Goal: Task Accomplishment & Management: Use online tool/utility

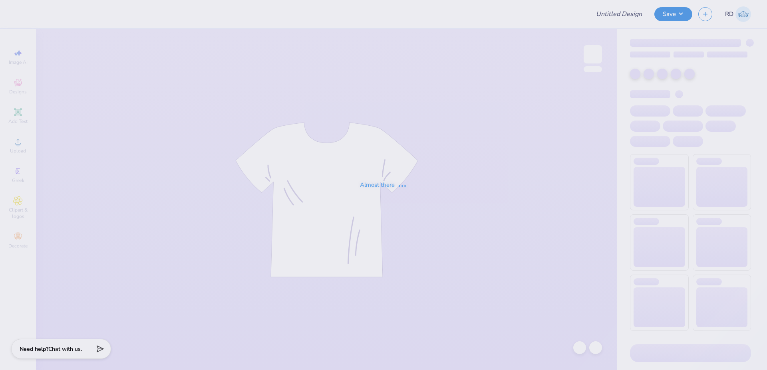
type input "FPS239848"
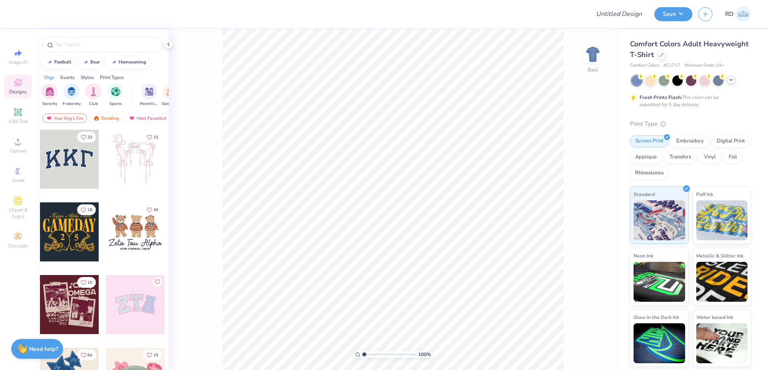
click at [730, 80] on polyline at bounding box center [730, 80] width 3 height 2
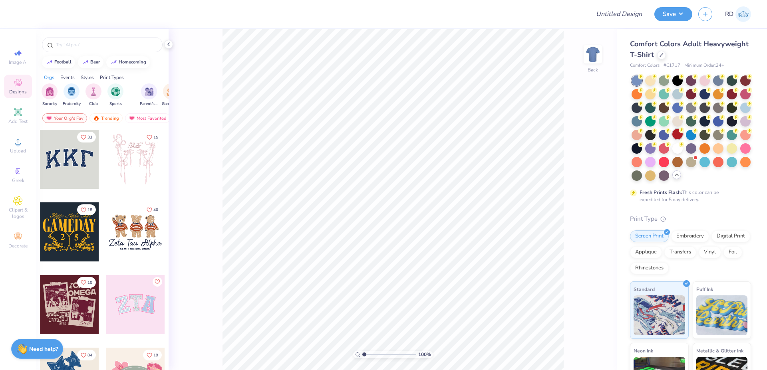
click at [683, 135] on div at bounding box center [677, 134] width 10 height 10
click at [666, 53] on div at bounding box center [661, 54] width 9 height 9
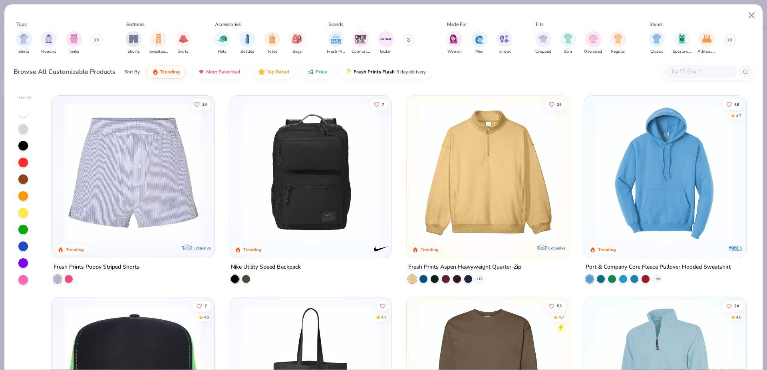
scroll to position [2478, 0]
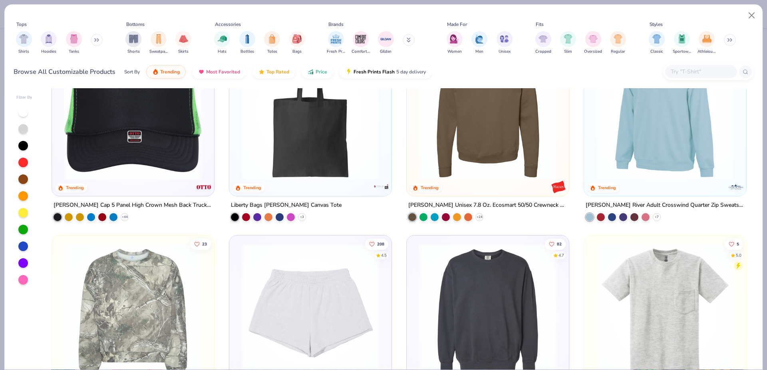
click at [25, 111] on div at bounding box center [23, 112] width 10 height 10
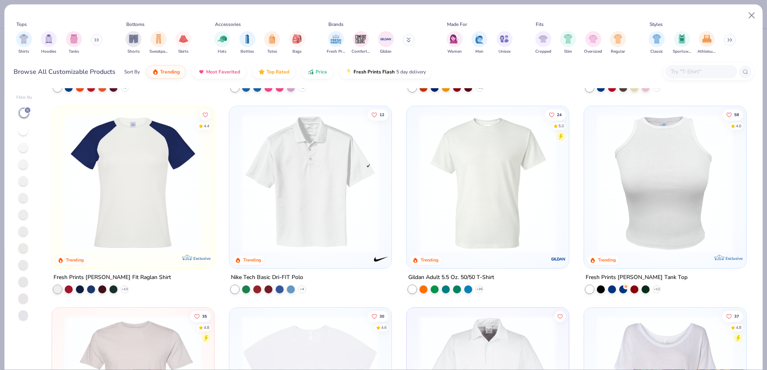
scroll to position [2333, 0]
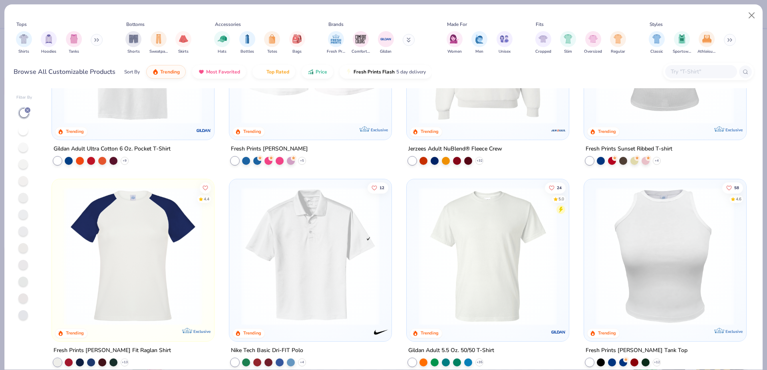
click at [592, 237] on img at bounding box center [519, 256] width 146 height 138
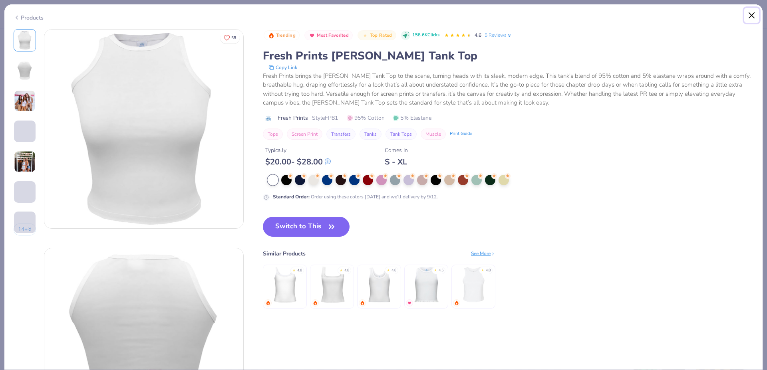
click at [752, 12] on button "Close" at bounding box center [751, 15] width 15 height 15
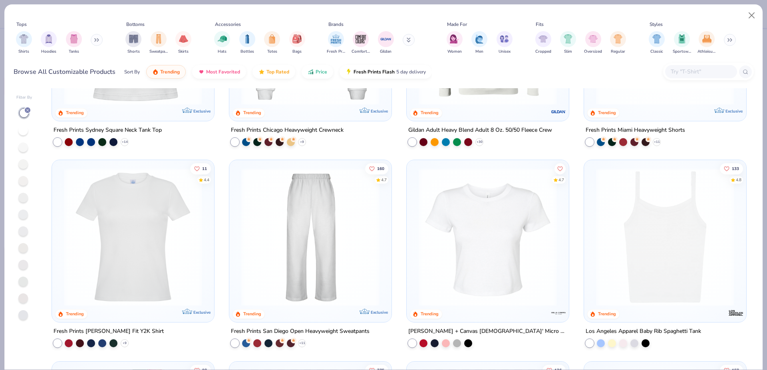
scroll to position [531, 0]
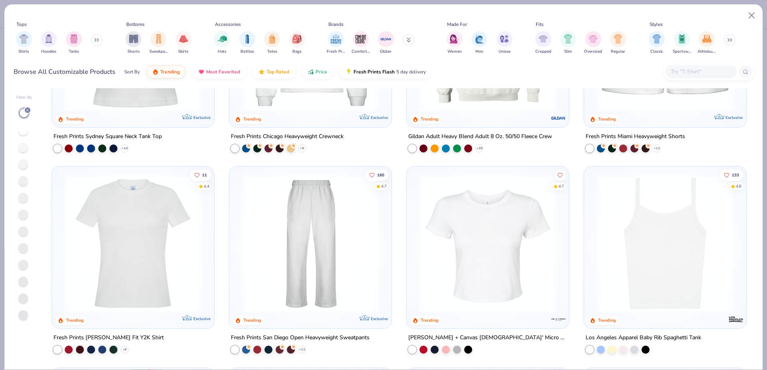
click at [492, 264] on img at bounding box center [488, 244] width 146 height 138
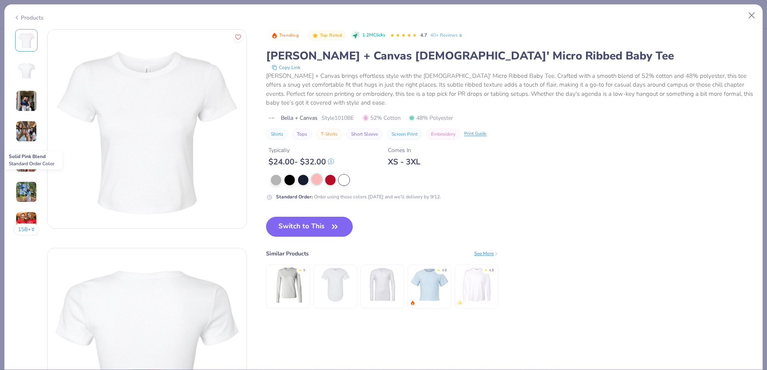
click at [319, 178] on div at bounding box center [317, 179] width 10 height 10
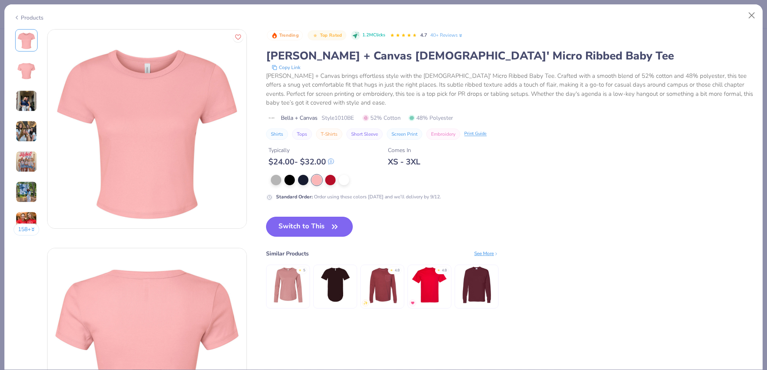
click at [298, 225] on button "Switch to This" at bounding box center [309, 227] width 87 height 20
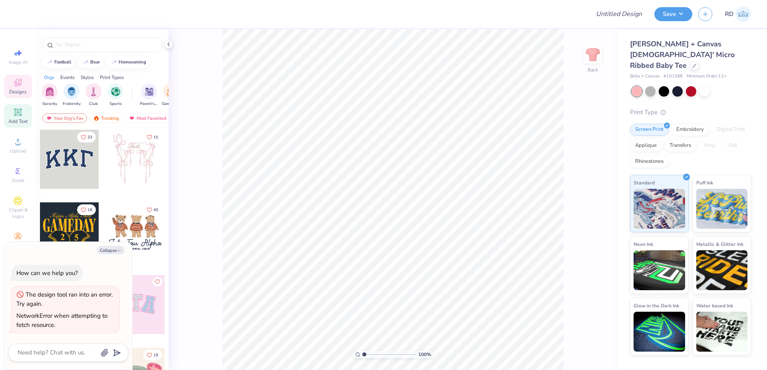
click at [18, 113] on icon at bounding box center [18, 112] width 6 height 6
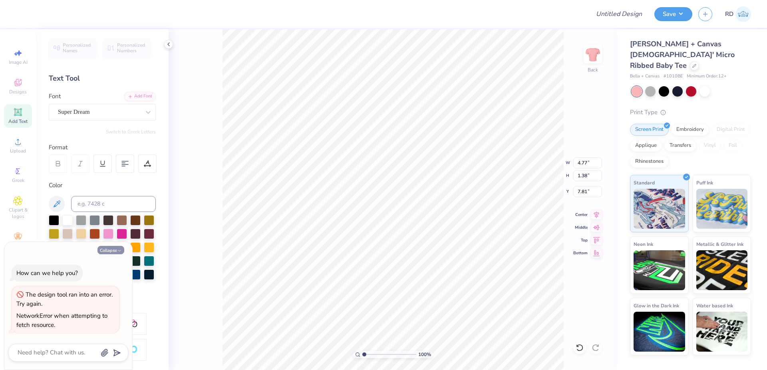
click at [110, 249] on button "Collapse" at bounding box center [110, 250] width 27 height 8
type textarea "x"
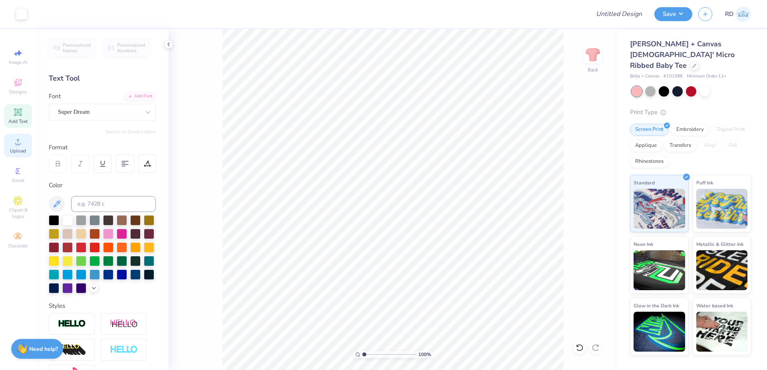
click at [11, 151] on span "Upload" at bounding box center [18, 151] width 16 height 6
click at [367, 355] on input "range" at bounding box center [389, 354] width 54 height 7
type input "1.48"
click at [19, 147] on div "Upload" at bounding box center [18, 146] width 28 height 24
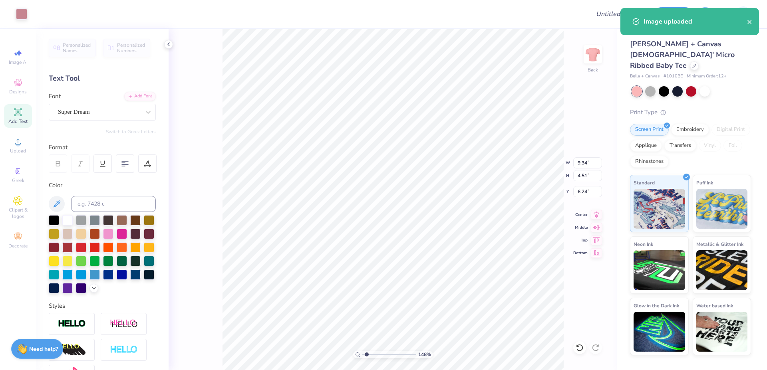
type input "1.36"
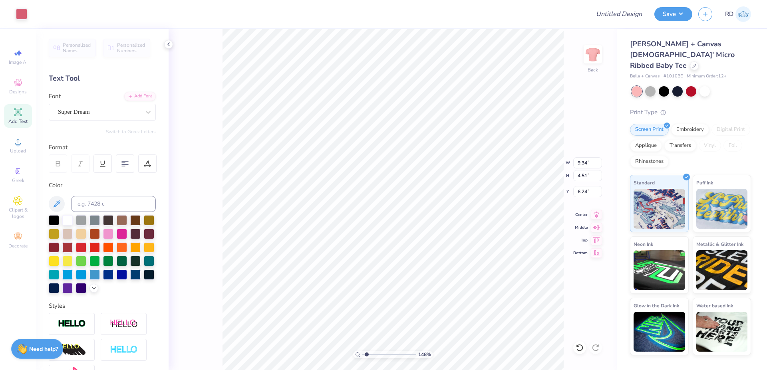
type input "7.81"
type input "11.13"
type input "9.34"
type input "4.51"
type input "2.41"
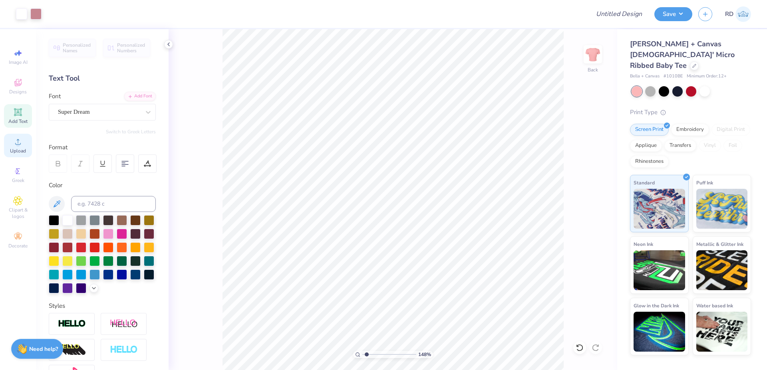
drag, startPoint x: 20, startPoint y: 141, endPoint x: 27, endPoint y: 140, distance: 6.8
click at [20, 141] on icon at bounding box center [18, 142] width 10 height 10
click at [21, 145] on icon at bounding box center [18, 142] width 10 height 10
drag, startPoint x: 377, startPoint y: 356, endPoint x: 371, endPoint y: 358, distance: 6.3
click at [371, 358] on input "range" at bounding box center [389, 354] width 54 height 7
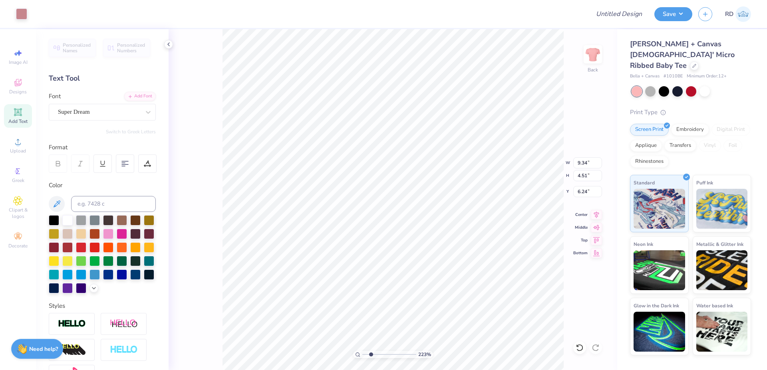
type input "2.23"
type input "3.58"
click at [368, 354] on input "range" at bounding box center [389, 354] width 54 height 7
type input "1.71"
click at [18, 149] on span "Upload" at bounding box center [18, 151] width 16 height 6
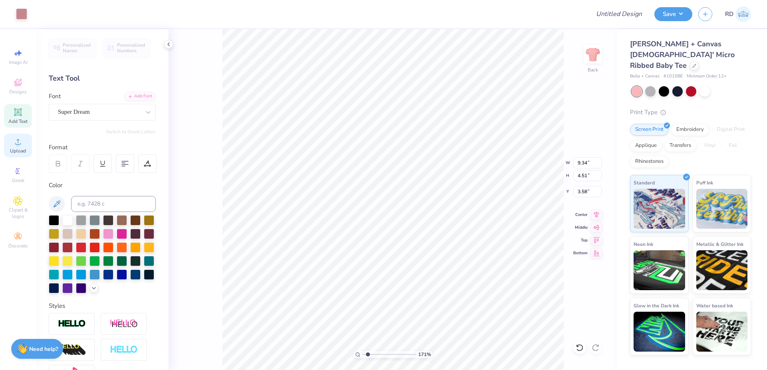
type input "6.24"
click at [15, 141] on icon at bounding box center [18, 142] width 10 height 10
type input "9.34"
type input "4.51"
type input "3.58"
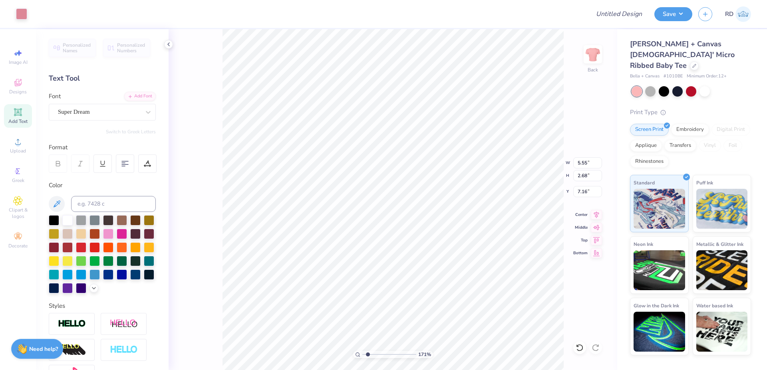
type input "3.39"
type input "9.06"
type input "4.38"
type input "9.36"
click at [134, 97] on div "Add Font" at bounding box center [140, 95] width 32 height 9
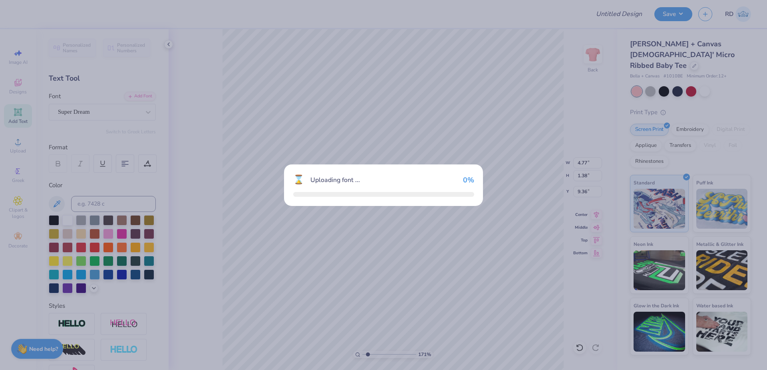
type input "8.67"
type input "1.78"
type input "9.16"
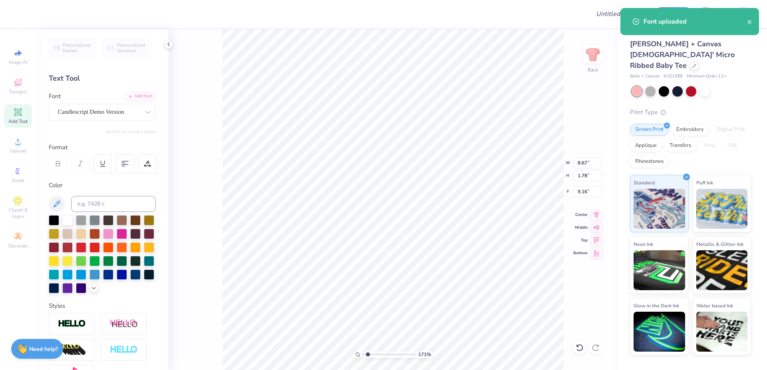
type textarea "Chi O"
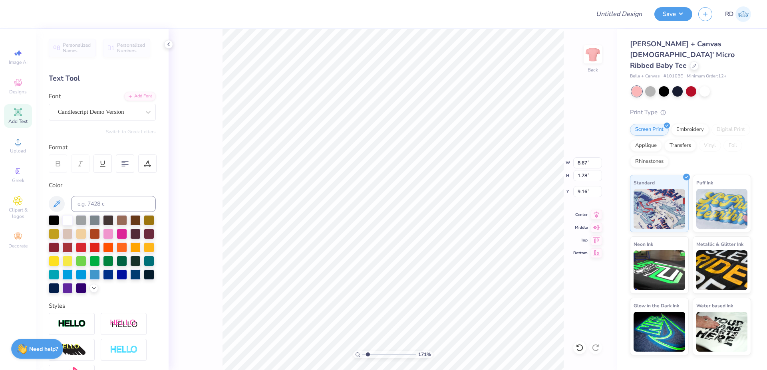
type input "9.06"
type input "4.38"
type input "3.39"
click at [108, 207] on input at bounding box center [113, 204] width 85 height 16
type input "493"
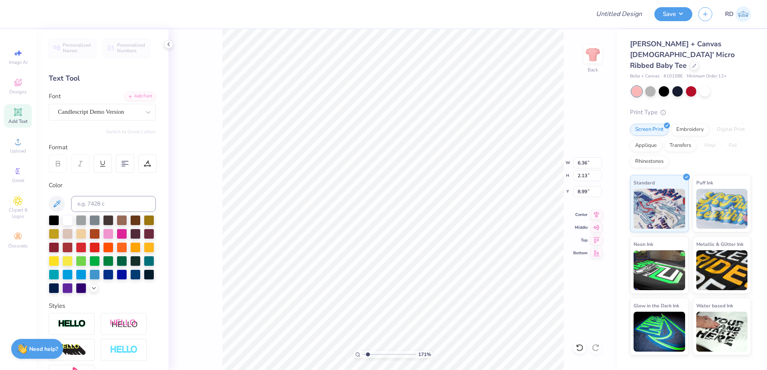
type input "9.06"
type input "4.38"
type input "3.39"
click at [584, 162] on input "9.06" at bounding box center [587, 162] width 29 height 11
type input "5.00"
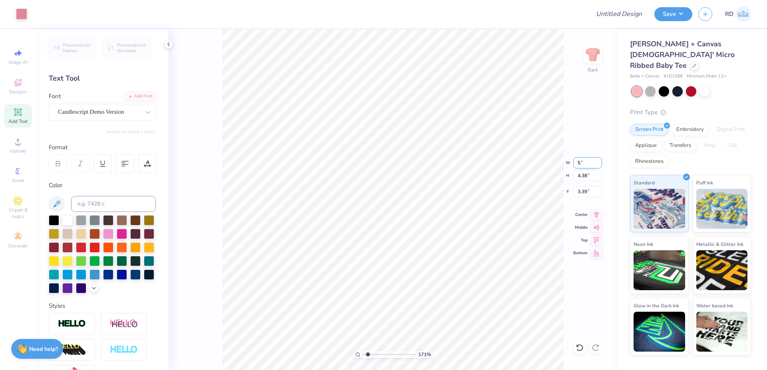
type input "2.42"
type input "4.38"
type input "6.36"
type input "2.13"
type input "8.99"
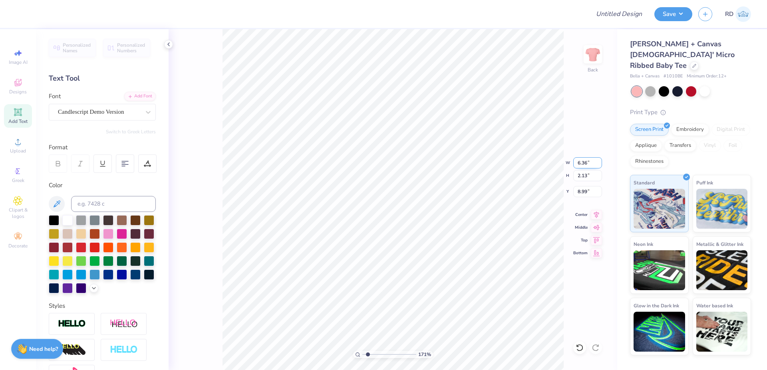
click at [586, 165] on input "6.36" at bounding box center [587, 162] width 29 height 11
paste input "4.1292"
type input "4.13"
type input "1.38"
type input "9.36"
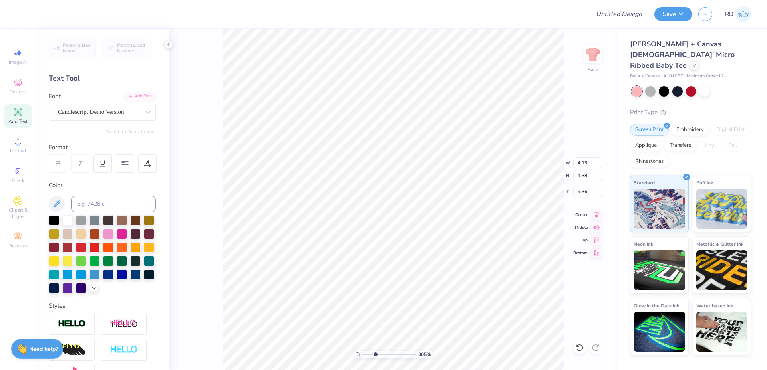
drag, startPoint x: 385, startPoint y: 354, endPoint x: 375, endPoint y: 355, distance: 10.4
click at [375, 355] on input "range" at bounding box center [389, 354] width 54 height 7
type input "3.05"
type input "4.77"
click at [595, 217] on icon at bounding box center [596, 214] width 11 height 10
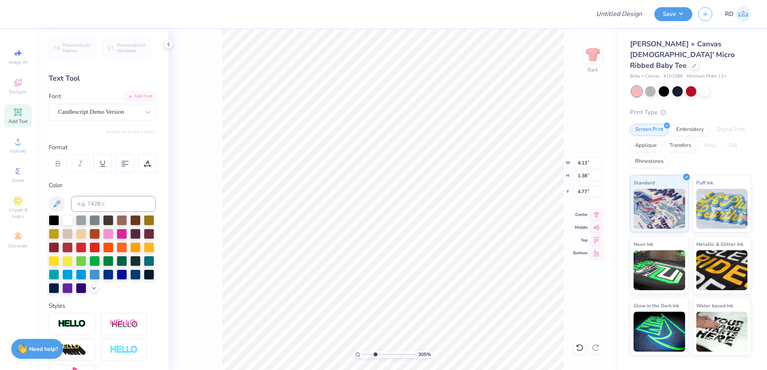
type input "5.00"
type input "2.42"
type input "4.38"
click at [598, 215] on icon at bounding box center [596, 214] width 11 height 10
type input "5.13"
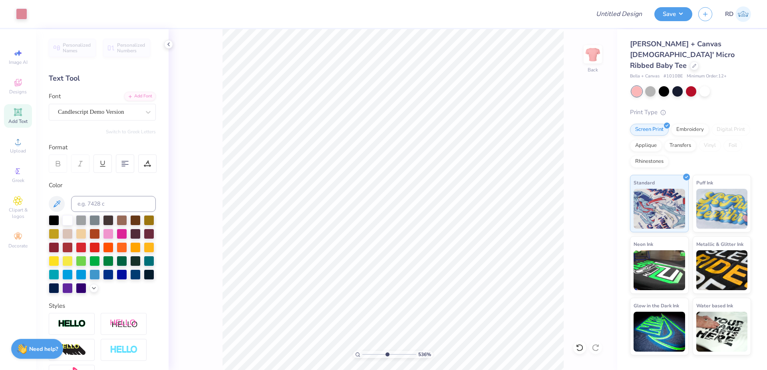
click at [386, 355] on input "range" at bounding box center [389, 354] width 54 height 7
type input "4.39"
drag, startPoint x: 380, startPoint y: 354, endPoint x: 373, endPoint y: 355, distance: 6.5
click at [373, 355] on input "range" at bounding box center [389, 354] width 54 height 7
type input "2.75"
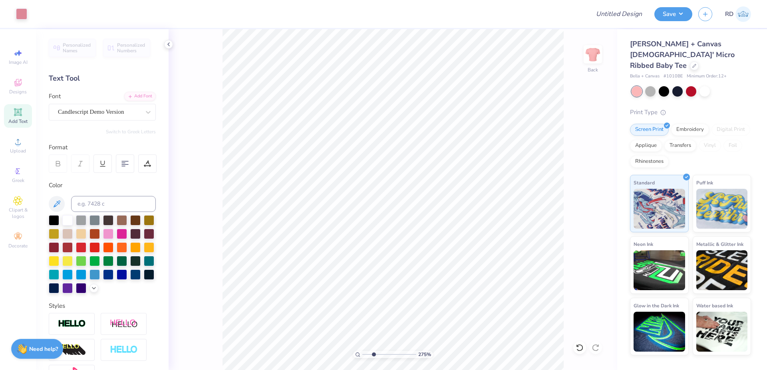
click at [18, 115] on icon at bounding box center [18, 112] width 8 height 8
type input "4.77"
type input "1.38"
type input "7.81"
click at [80, 203] on input at bounding box center [113, 204] width 85 height 16
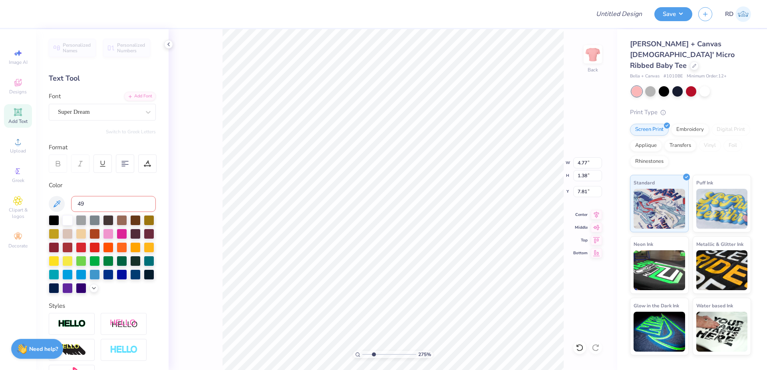
type input "493"
click at [139, 93] on div "Add Font" at bounding box center [140, 95] width 32 height 9
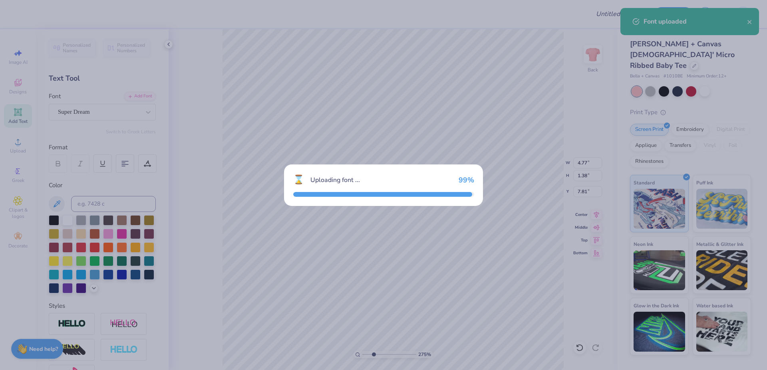
type input "5.06"
type input "1.34"
type input "7.83"
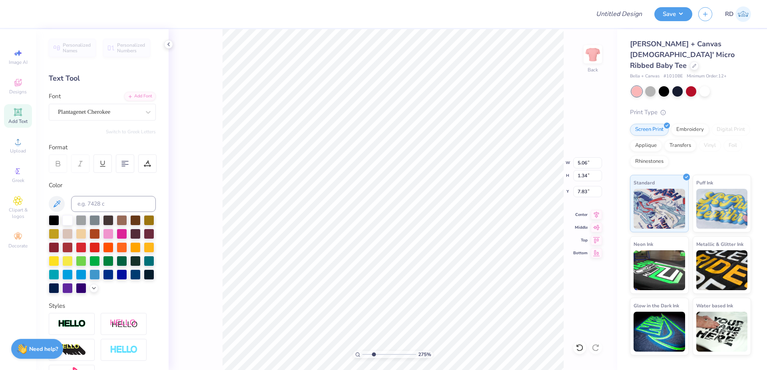
scroll to position [0, 3]
type textarea "FORMAL 2025"
click at [589, 162] on input "5.06" at bounding box center [587, 162] width 29 height 11
type input "11.02"
type input "1.23"
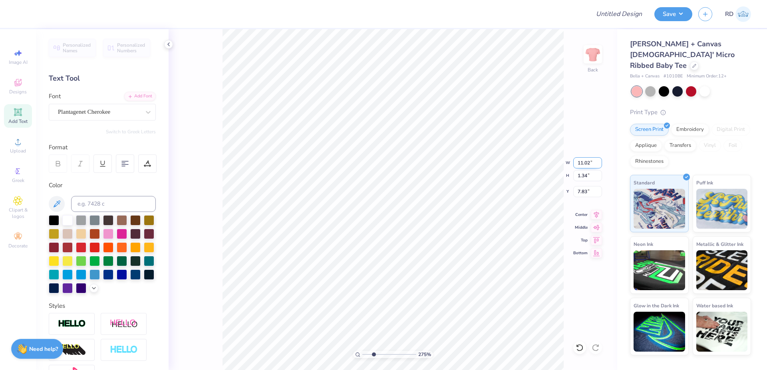
type input "7.88"
paste input ".84"
type input "1.84"
type input "0.21"
type input "6.91"
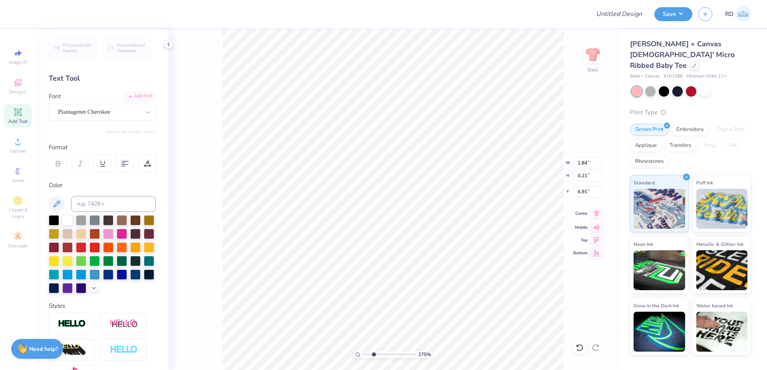
click at [596, 210] on icon at bounding box center [596, 213] width 5 height 7
drag, startPoint x: 390, startPoint y: 353, endPoint x: 401, endPoint y: 355, distance: 11.8
click at [401, 355] on input "range" at bounding box center [389, 354] width 54 height 7
type input "7.96"
drag, startPoint x: 596, startPoint y: 214, endPoint x: 588, endPoint y: 215, distance: 7.7
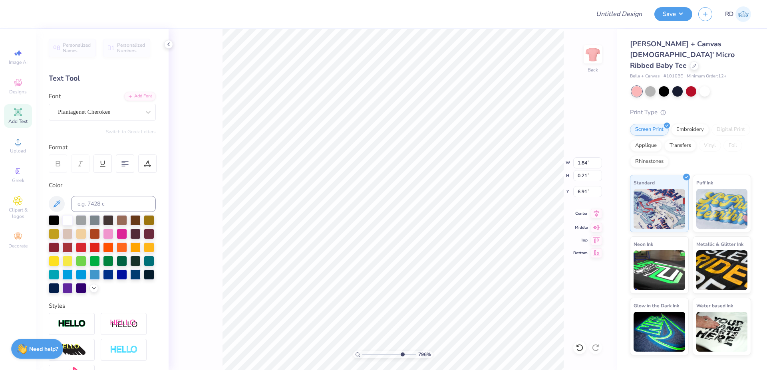
click at [596, 214] on icon at bounding box center [596, 214] width 11 height 10
type input "5.00"
type input "2.42"
type input "4.39"
click at [597, 214] on icon at bounding box center [596, 214] width 11 height 10
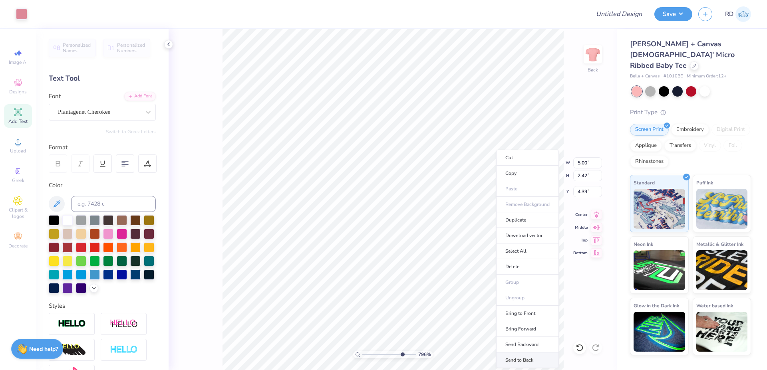
click at [520, 357] on li "Send to Back" at bounding box center [527, 361] width 63 height 16
type input "4.13"
type input "1.38"
type input "4.77"
click at [594, 216] on icon at bounding box center [596, 214] width 11 height 10
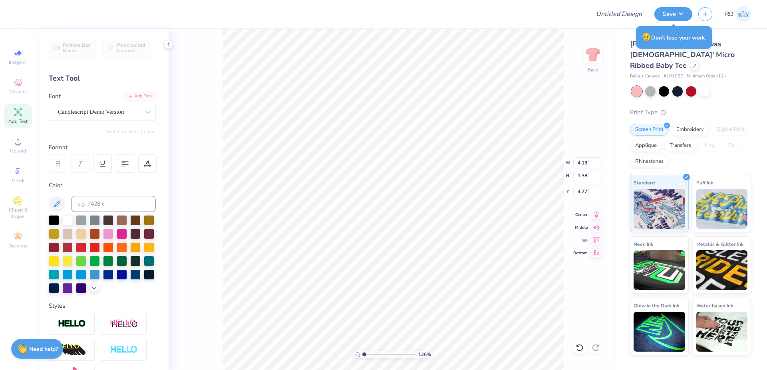
drag, startPoint x: 375, startPoint y: 356, endPoint x: 359, endPoint y: 361, distance: 16.7
type input "1"
click at [362, 358] on input "range" at bounding box center [389, 354] width 54 height 7
click at [582, 163] on input "5.00" at bounding box center [587, 162] width 29 height 11
type input "6.00"
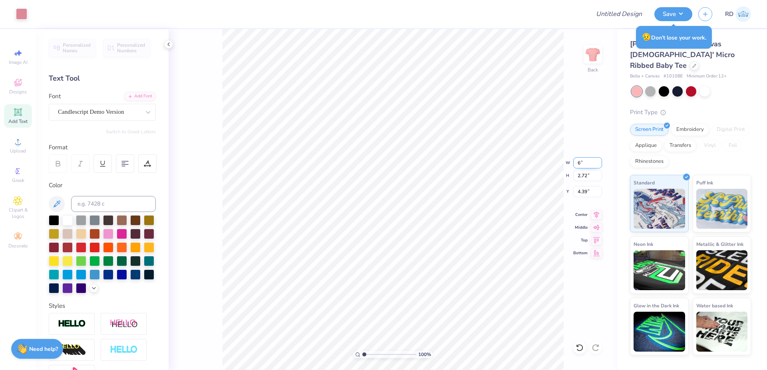
type input "3.27"
click at [585, 188] on input "4.12" at bounding box center [587, 191] width 29 height 11
type input "3.00"
click at [595, 213] on icon at bounding box center [596, 213] width 5 height 7
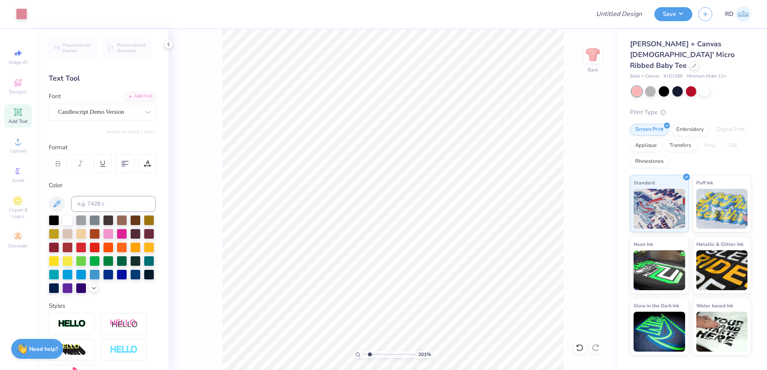
click at [369, 353] on input "range" at bounding box center [389, 354] width 54 height 7
type input "2.01"
click at [98, 202] on input at bounding box center [113, 204] width 85 height 16
type input "494"
click at [120, 203] on input at bounding box center [113, 204] width 85 height 16
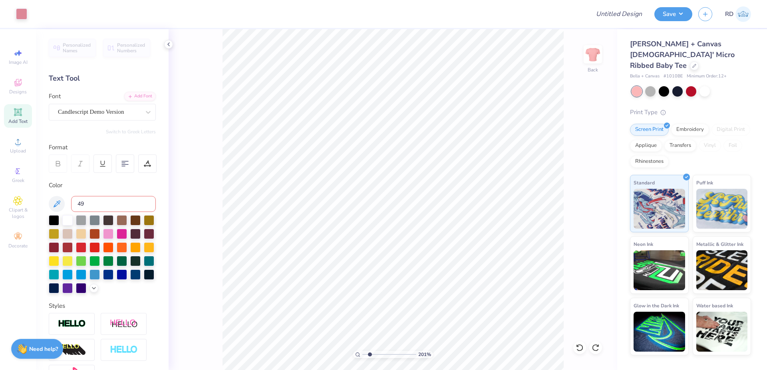
type input "492"
click at [20, 141] on icon at bounding box center [18, 142] width 10 height 10
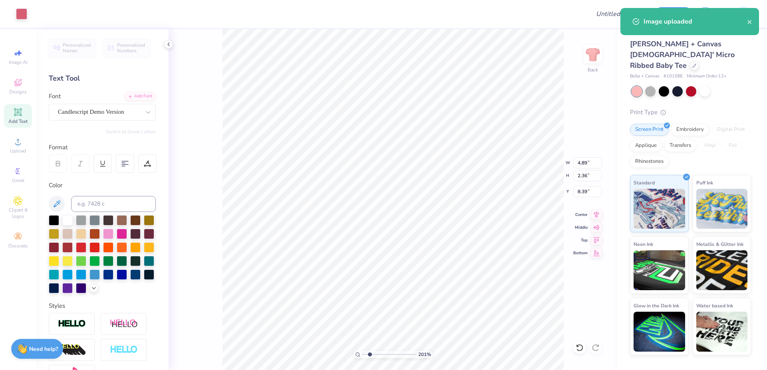
type input "4.89"
type input "2.36"
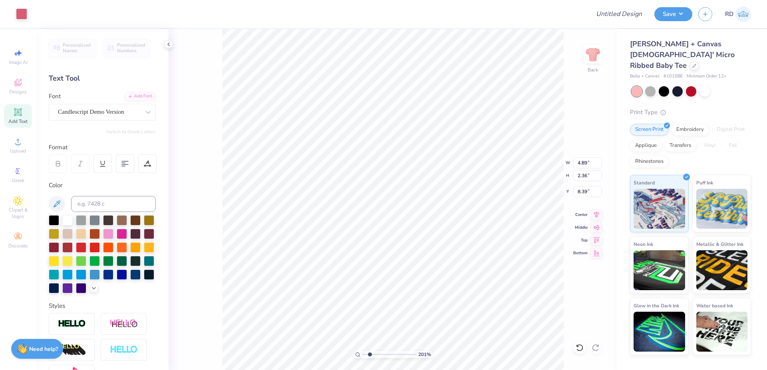
type input "8.23"
type input "4.96"
type input "1.66"
type input "3.45"
click at [101, 207] on input at bounding box center [113, 204] width 85 height 16
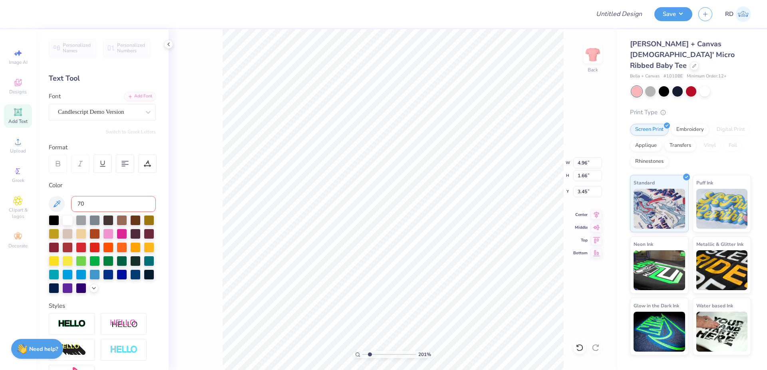
type input "702"
type input "6.00"
type input "2.90"
type input "3.00"
click at [102, 205] on input at bounding box center [113, 204] width 85 height 16
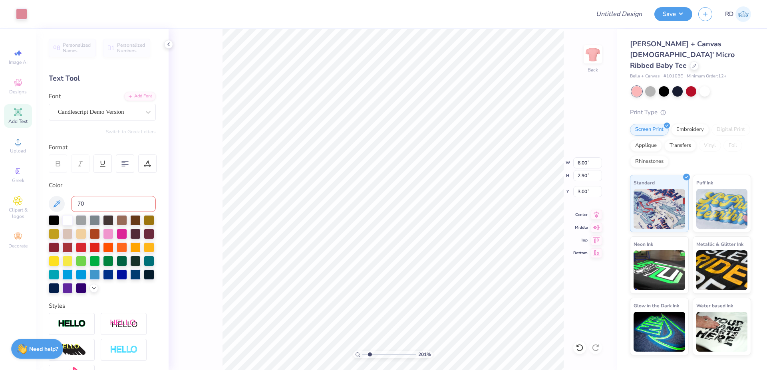
type input "702"
click at [26, 15] on div at bounding box center [21, 13] width 11 height 11
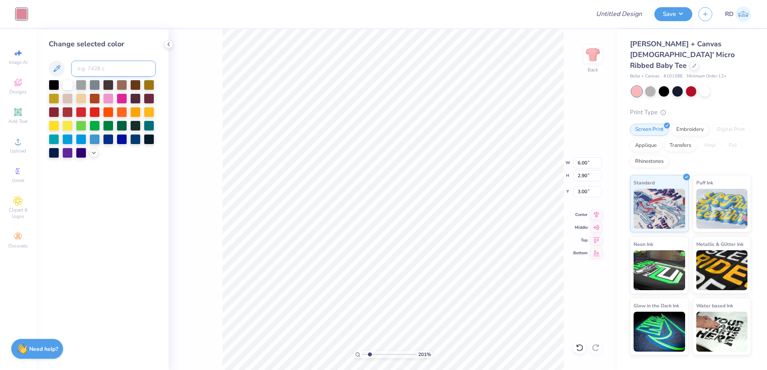
click at [107, 67] on input at bounding box center [113, 69] width 85 height 16
type input "702"
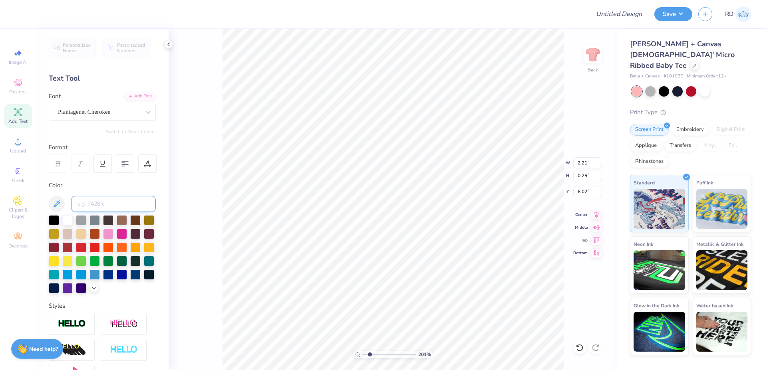
click at [111, 208] on input at bounding box center [113, 204] width 85 height 16
type input "702"
click at [365, 355] on input "range" at bounding box center [389, 354] width 54 height 7
type input "1.26"
click at [115, 208] on input at bounding box center [113, 204] width 85 height 16
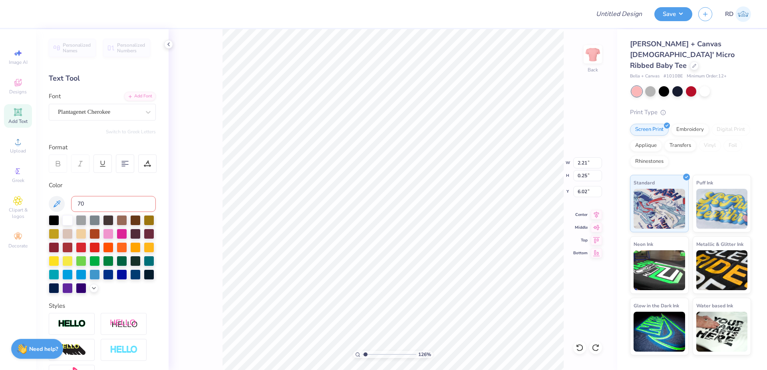
type input "702"
drag, startPoint x: 366, startPoint y: 354, endPoint x: 351, endPoint y: 355, distance: 15.6
type input "1"
click at [362, 355] on input "range" at bounding box center [389, 354] width 54 height 7
click at [617, 14] on input "Design Title" at bounding box center [609, 14] width 78 height 16
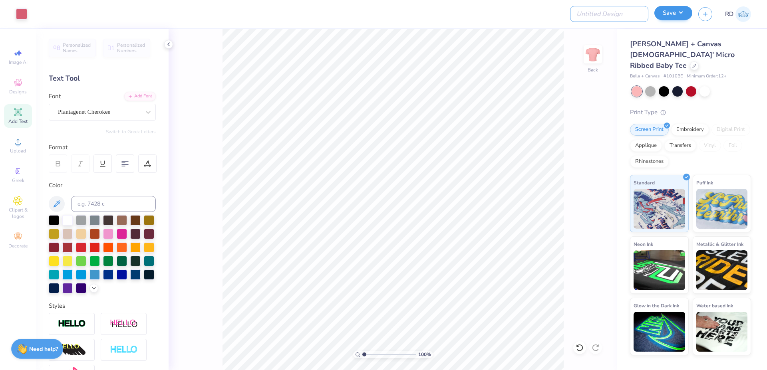
paste input "FPS239867"
type input "FPS239867"
click at [665, 16] on button "Save" at bounding box center [673, 13] width 38 height 14
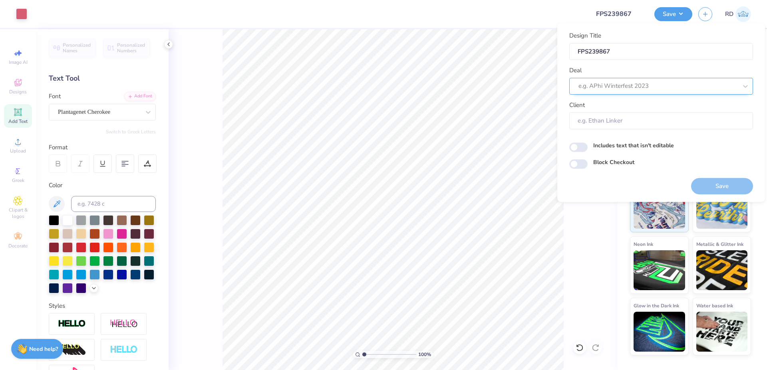
click at [620, 85] on div at bounding box center [657, 86] width 159 height 11
click at [648, 109] on div "Design Tool Gallery" at bounding box center [660, 107] width 177 height 13
type input "gallery"
type input "Design Tool Gallery User"
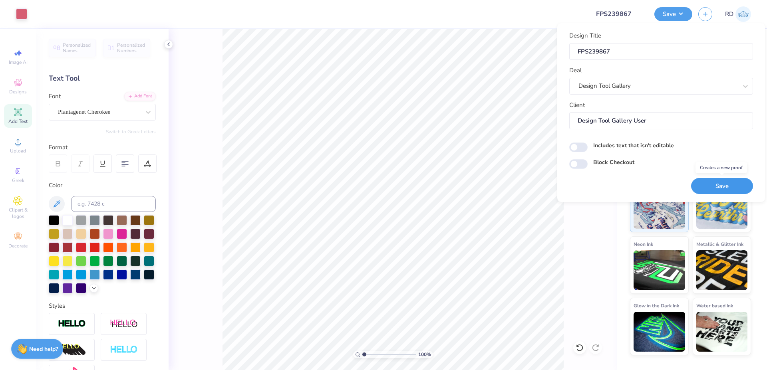
click at [715, 189] on button "Save" at bounding box center [722, 186] width 62 height 16
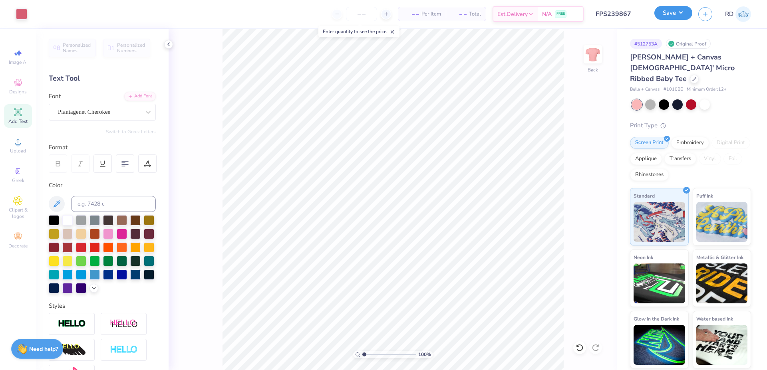
click at [667, 18] on button "Save" at bounding box center [673, 13] width 38 height 14
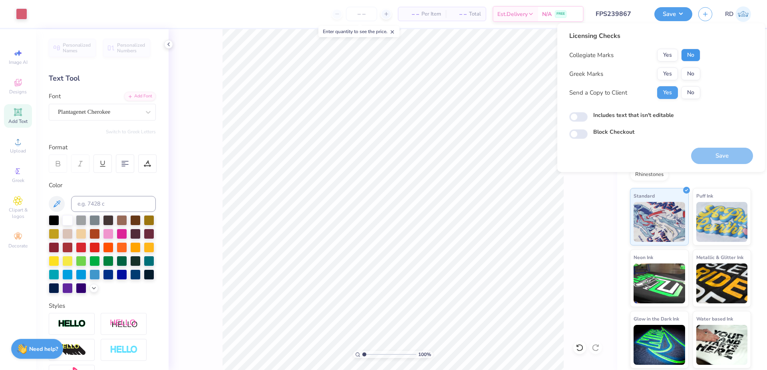
click at [690, 55] on button "No" at bounding box center [690, 55] width 19 height 13
click at [665, 75] on button "Yes" at bounding box center [667, 74] width 21 height 13
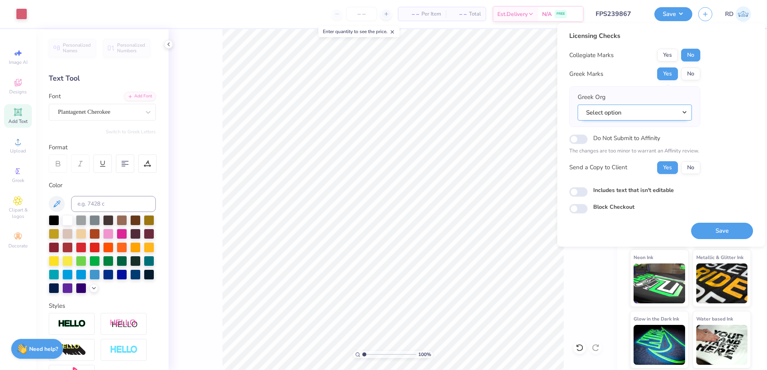
click at [643, 108] on button "Select option" at bounding box center [635, 113] width 114 height 16
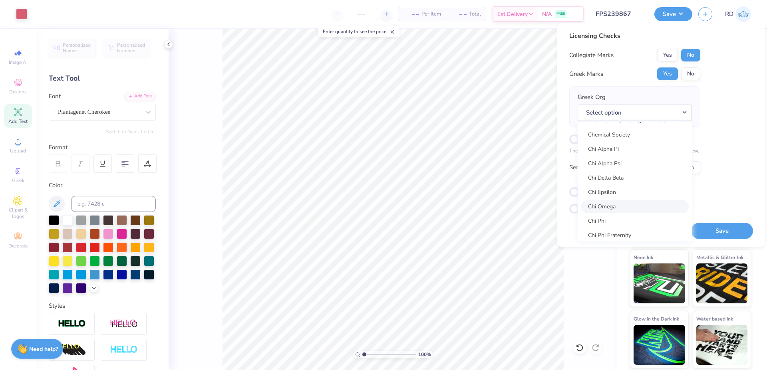
click at [620, 208] on link "Chi Omega" at bounding box center [635, 206] width 108 height 13
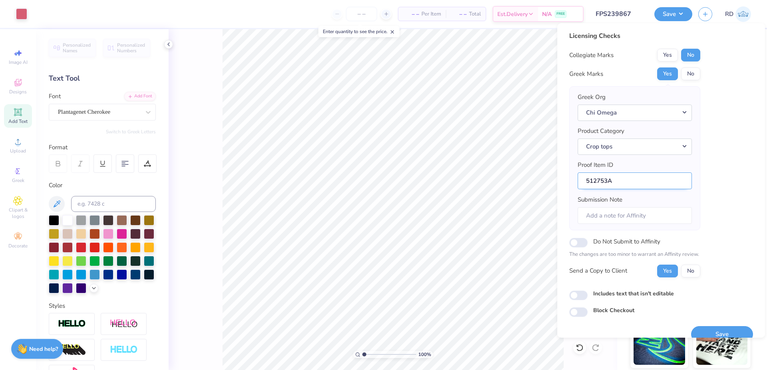
drag, startPoint x: 608, startPoint y: 177, endPoint x: 573, endPoint y: 179, distance: 34.8
click at [578, 179] on input "512753A" at bounding box center [635, 181] width 114 height 17
click at [721, 331] on button "Save" at bounding box center [722, 334] width 62 height 16
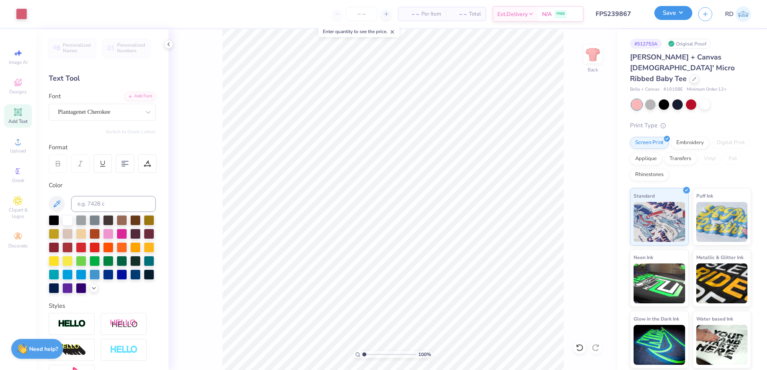
click at [667, 14] on button "Save" at bounding box center [673, 13] width 38 height 14
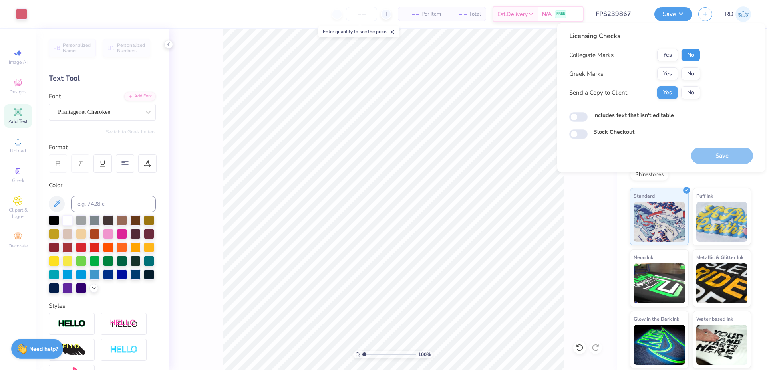
click at [685, 55] on button "No" at bounding box center [690, 55] width 19 height 13
click at [674, 76] on button "Yes" at bounding box center [667, 74] width 21 height 13
